Goal: Task Accomplishment & Management: Use online tool/utility

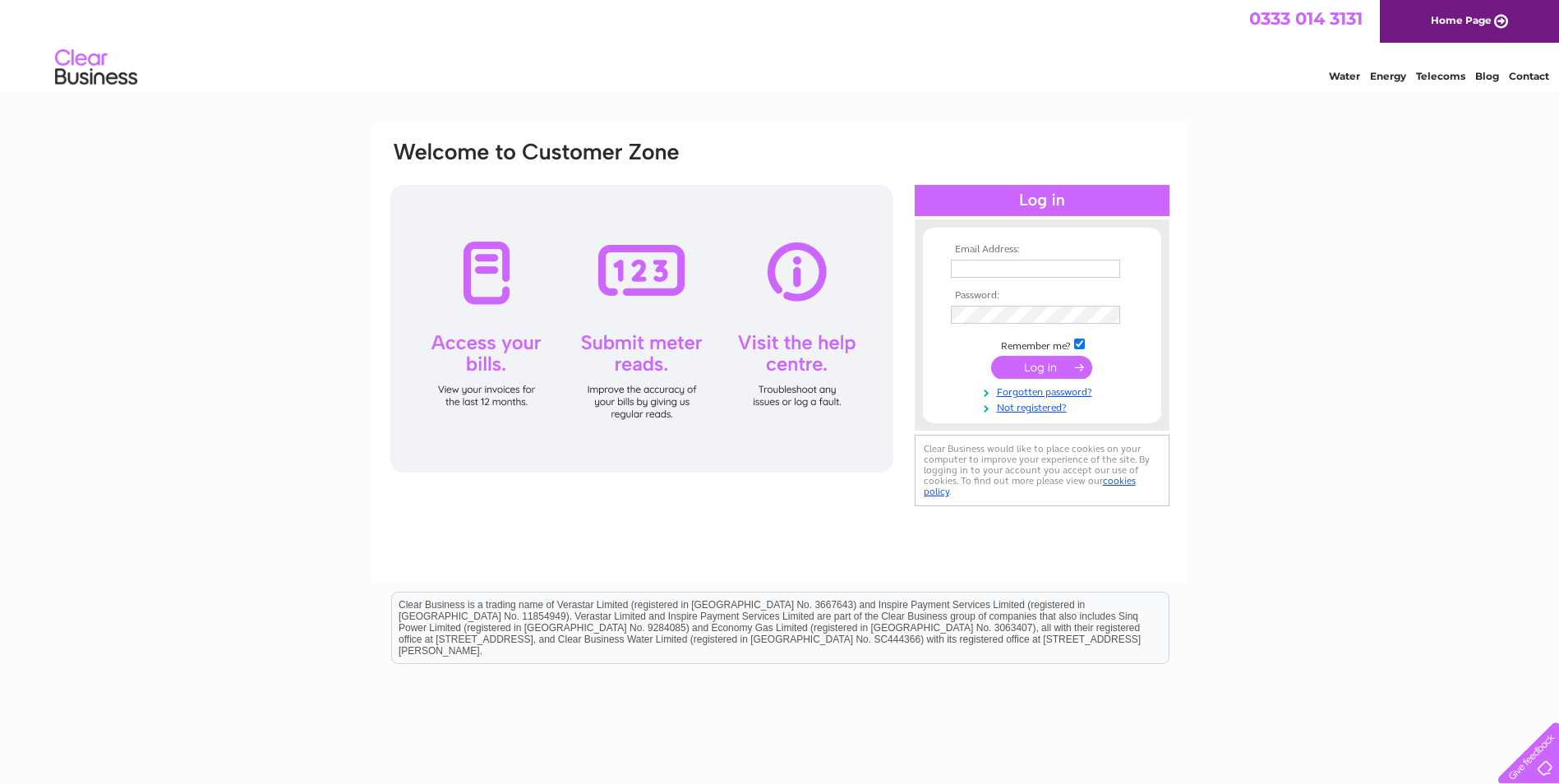
type input "david@swanningtonwindows.co.uk"
click at [1036, 358] on input "submit" at bounding box center [1041, 367] width 101 height 23
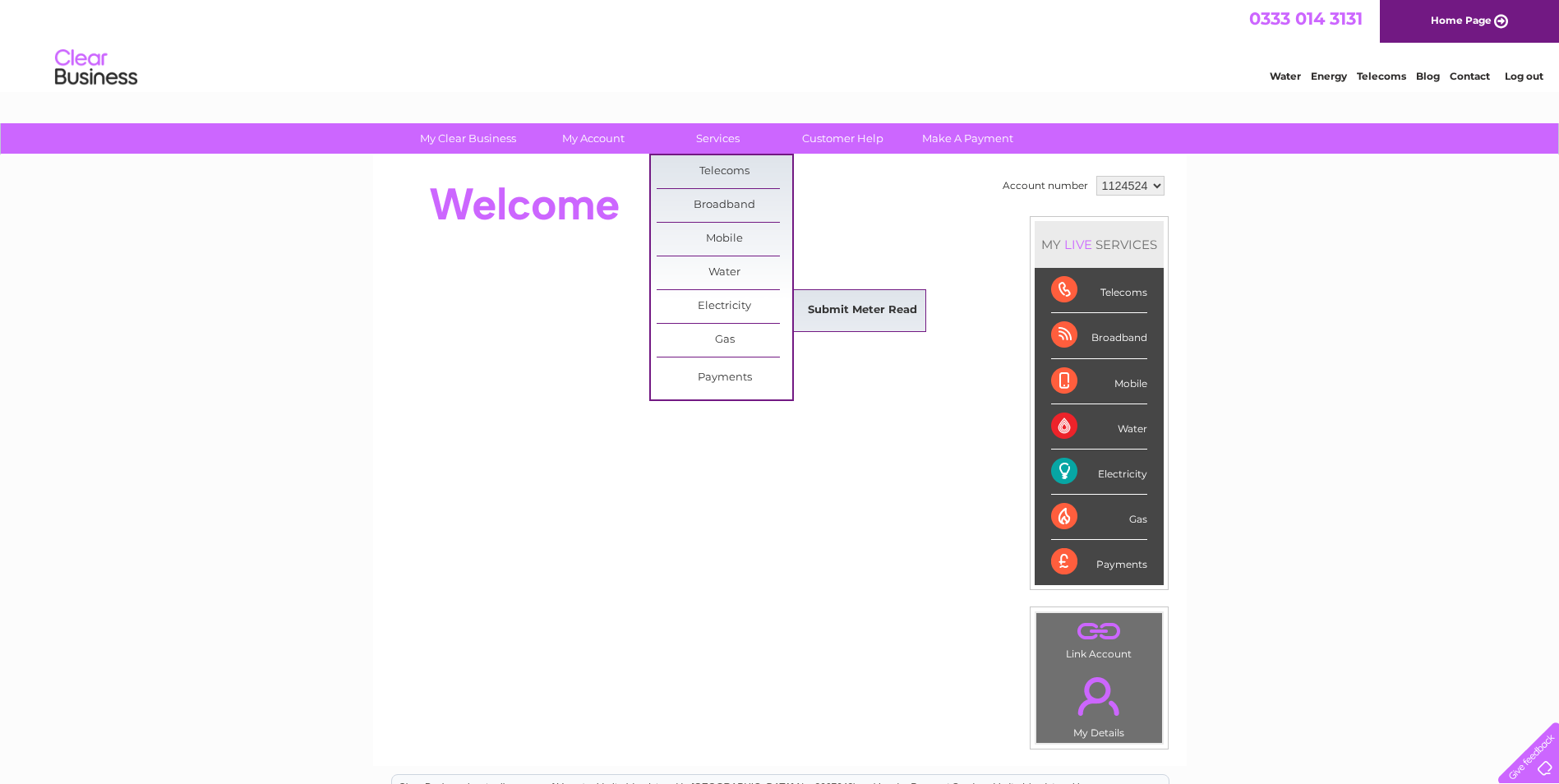
click at [841, 314] on link "Submit Meter Read" at bounding box center [862, 310] width 135 height 33
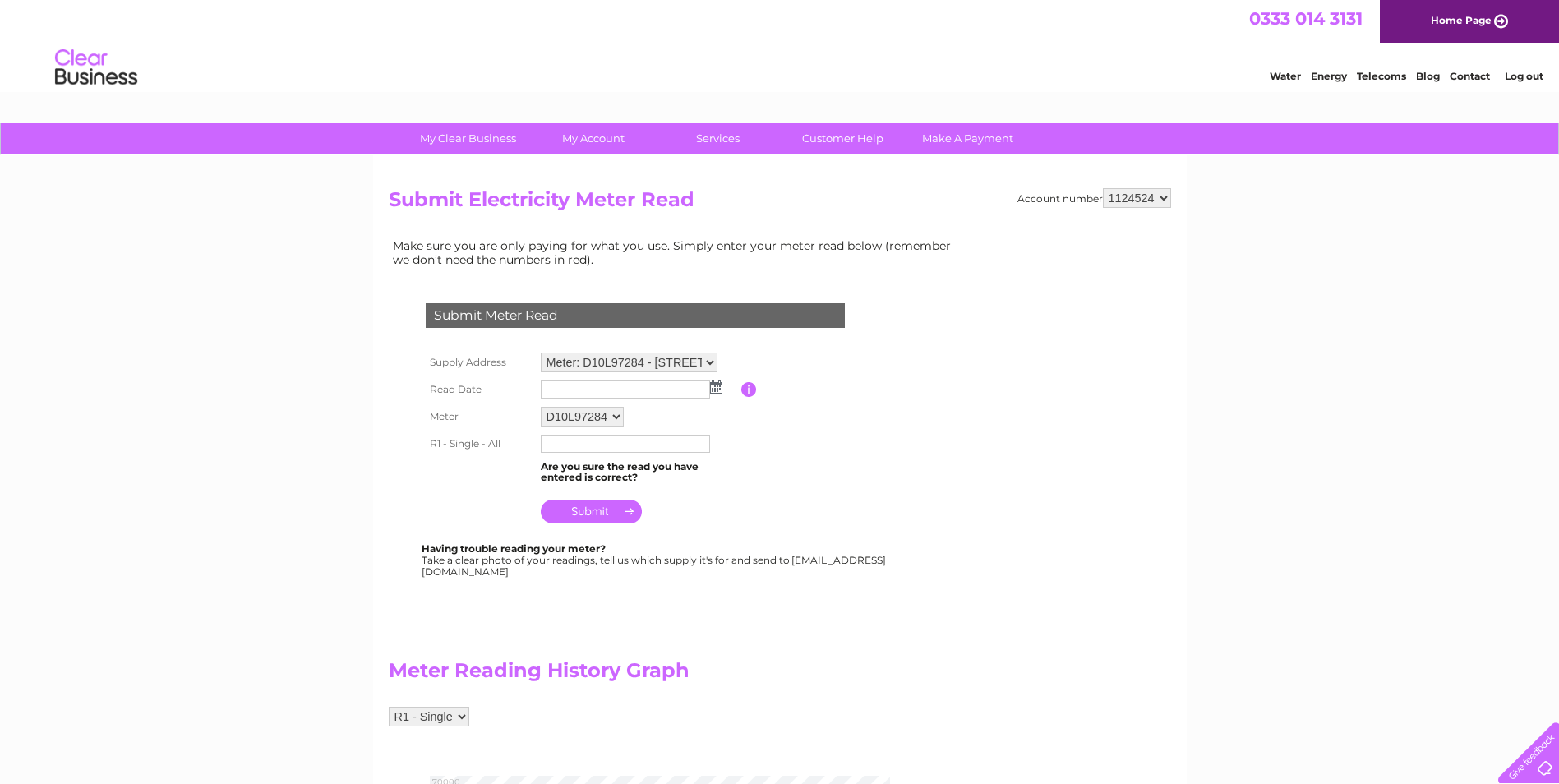
click at [718, 389] on img at bounding box center [716, 387] width 13 height 13
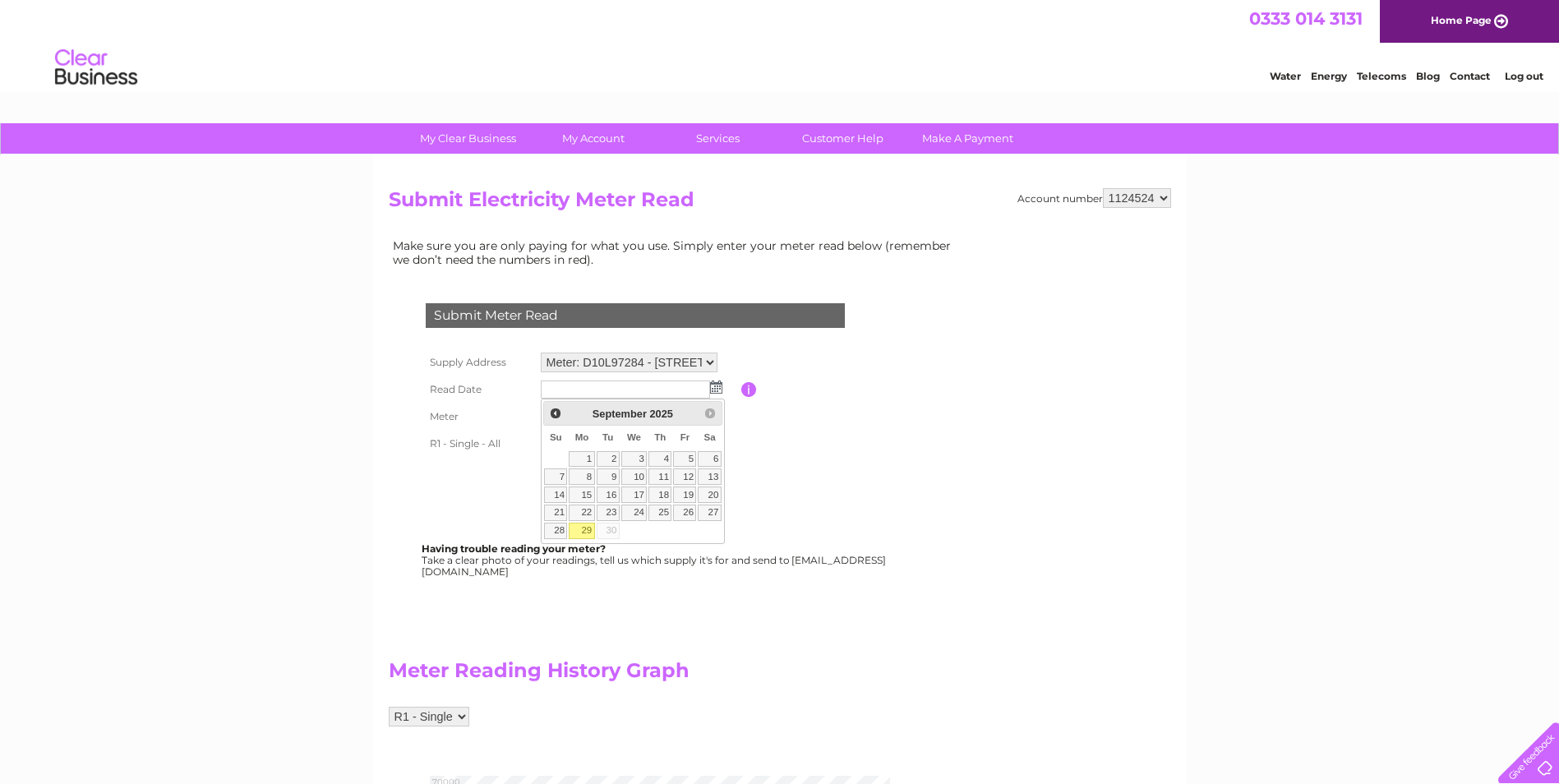
click at [581, 530] on link "29" at bounding box center [581, 531] width 25 height 16
type input "[DATE]"
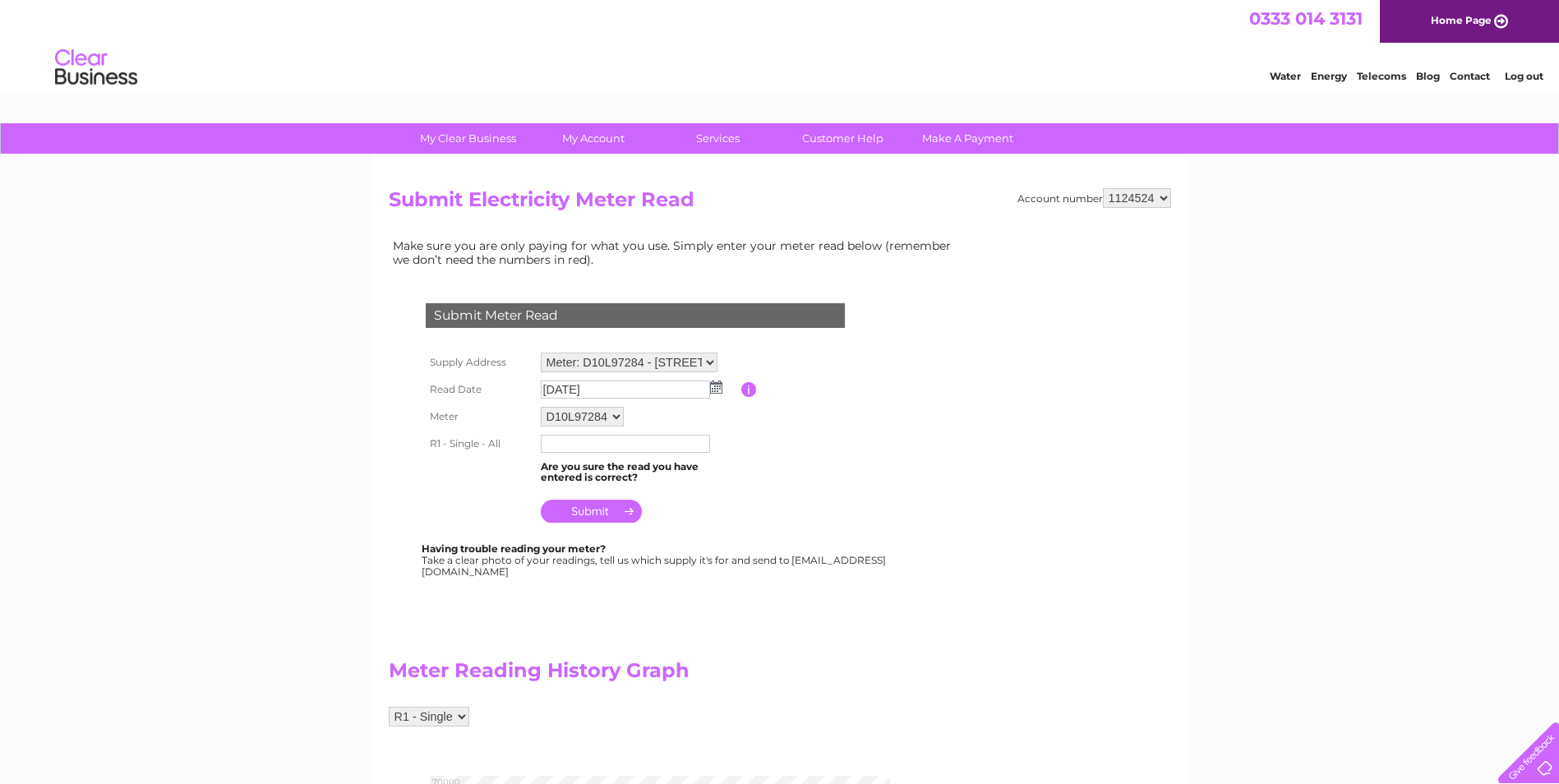
click at [577, 446] on input "text" at bounding box center [626, 444] width 169 height 18
type input "61391"
click at [579, 515] on input "submit" at bounding box center [591, 510] width 101 height 23
